Goal: Task Accomplishment & Management: Manage account settings

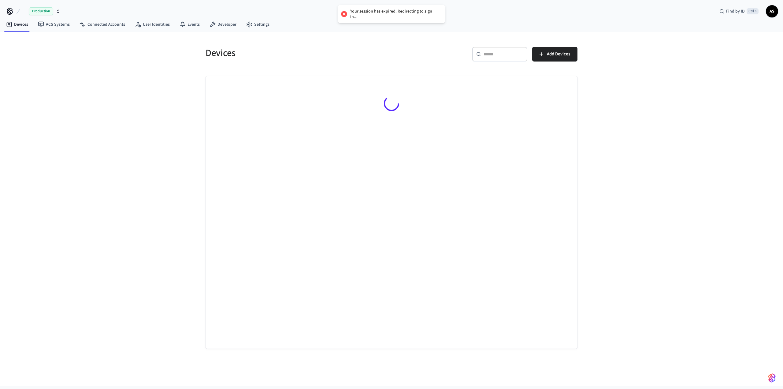
click at [48, 10] on span "Production" at bounding box center [41, 11] width 24 height 8
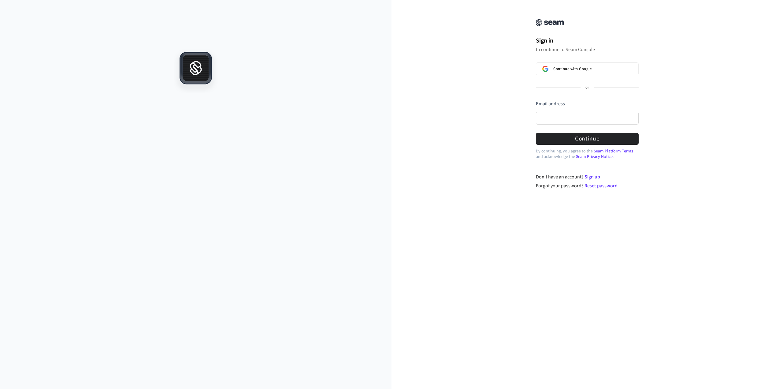
drag, startPoint x: 472, startPoint y: 73, endPoint x: 467, endPoint y: 73, distance: 4.6
drag, startPoint x: 242, startPoint y: 74, endPoint x: 241, endPoint y: 63, distance: 10.8
